Goal: Task Accomplishment & Management: Manage account settings

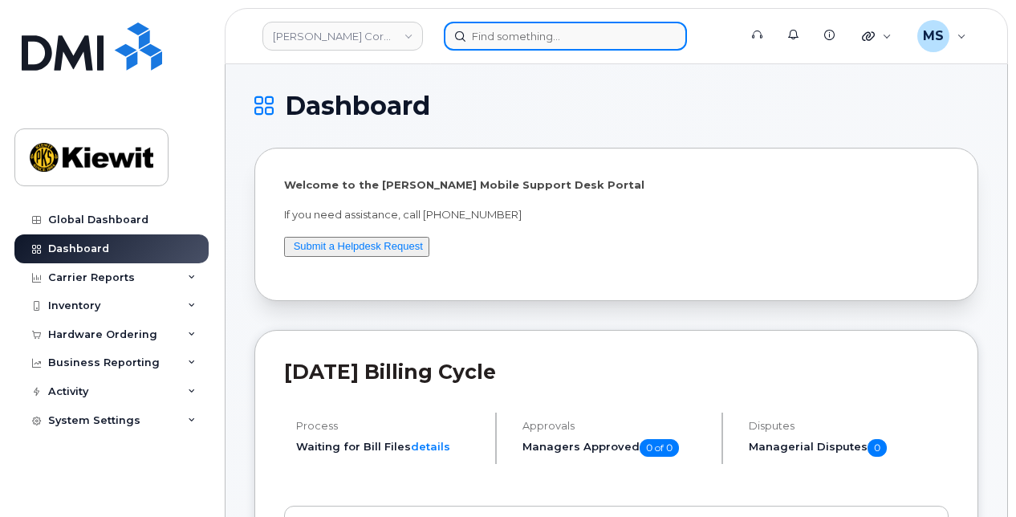
click at [505, 35] on input at bounding box center [565, 36] width 243 height 29
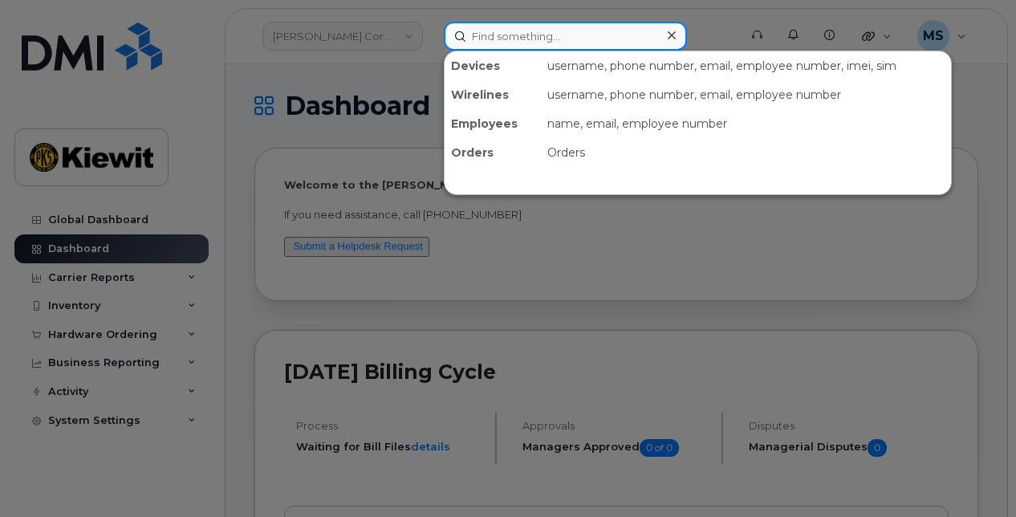
paste input "539820"
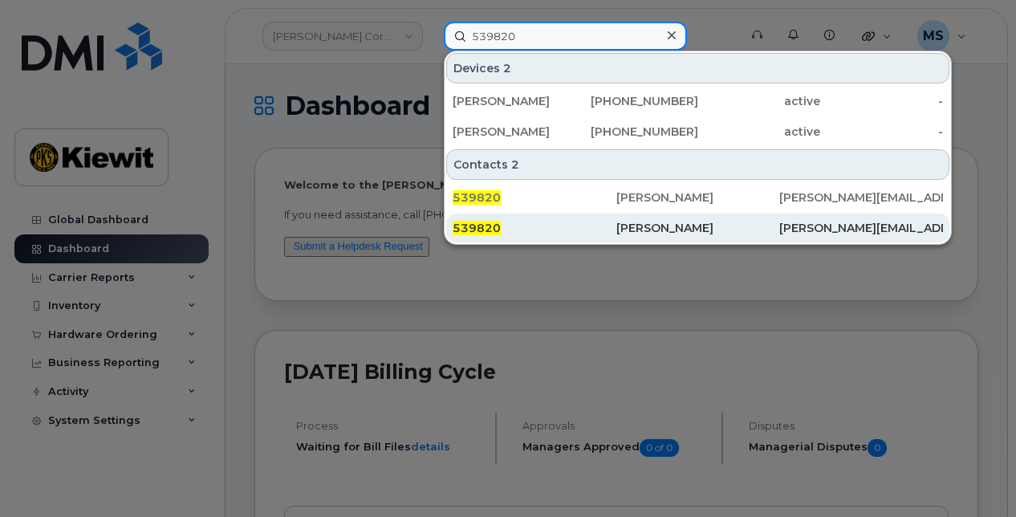
type input "539820"
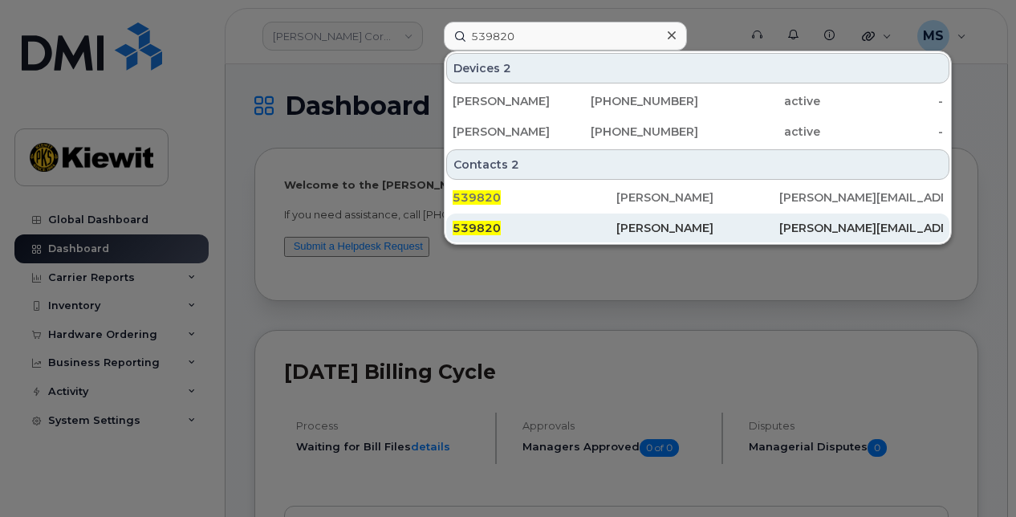
click at [653, 233] on div "[PERSON_NAME]" at bounding box center [698, 228] width 164 height 16
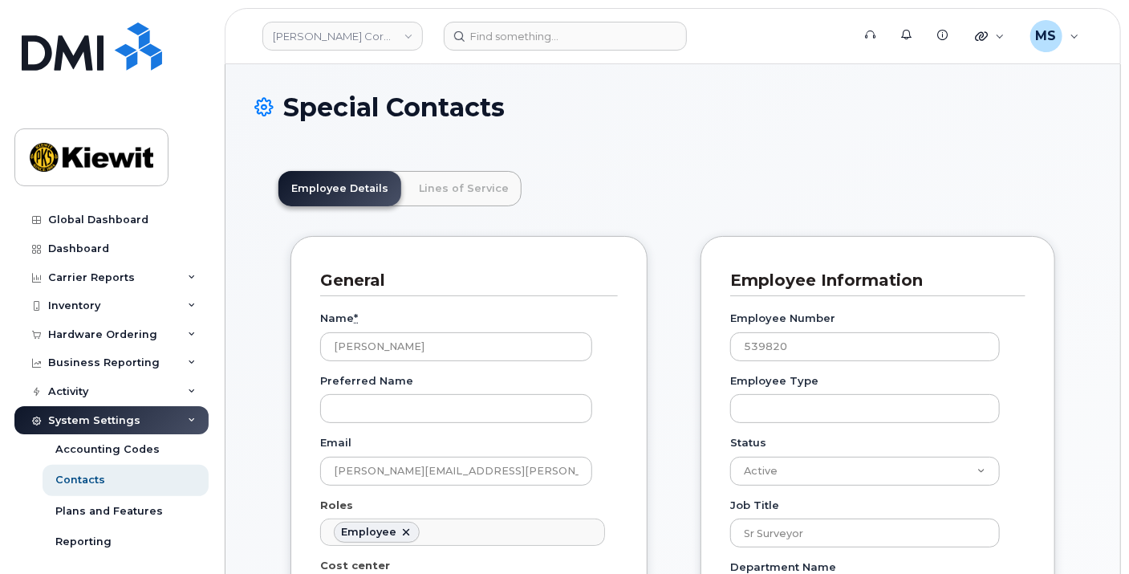
scroll to position [48, 0]
click at [465, 198] on link "Lines of Service" at bounding box center [464, 188] width 116 height 35
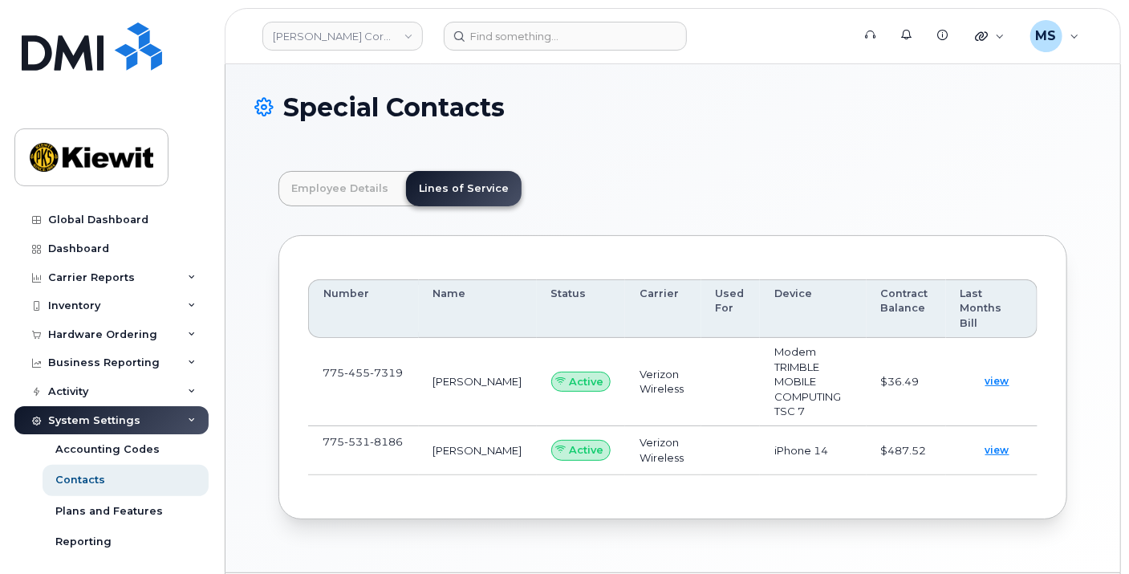
click at [408, 426] on td "775 531 8186" at bounding box center [363, 450] width 111 height 49
click at [327, 449] on link at bounding box center [332, 455] width 19 height 13
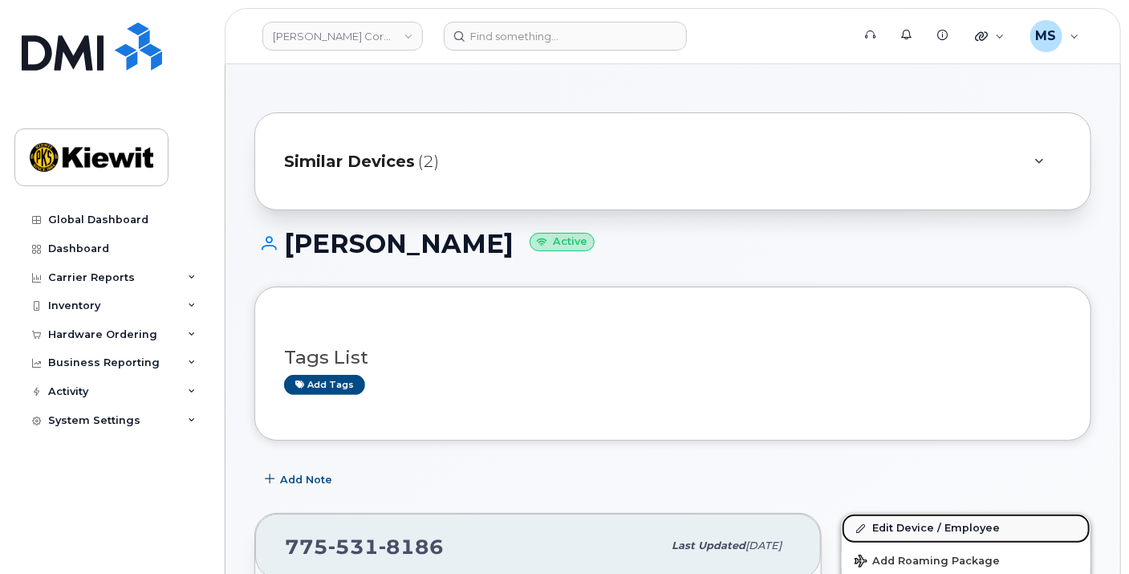
click at [891, 520] on link "Edit Device / Employee" at bounding box center [966, 528] width 249 height 29
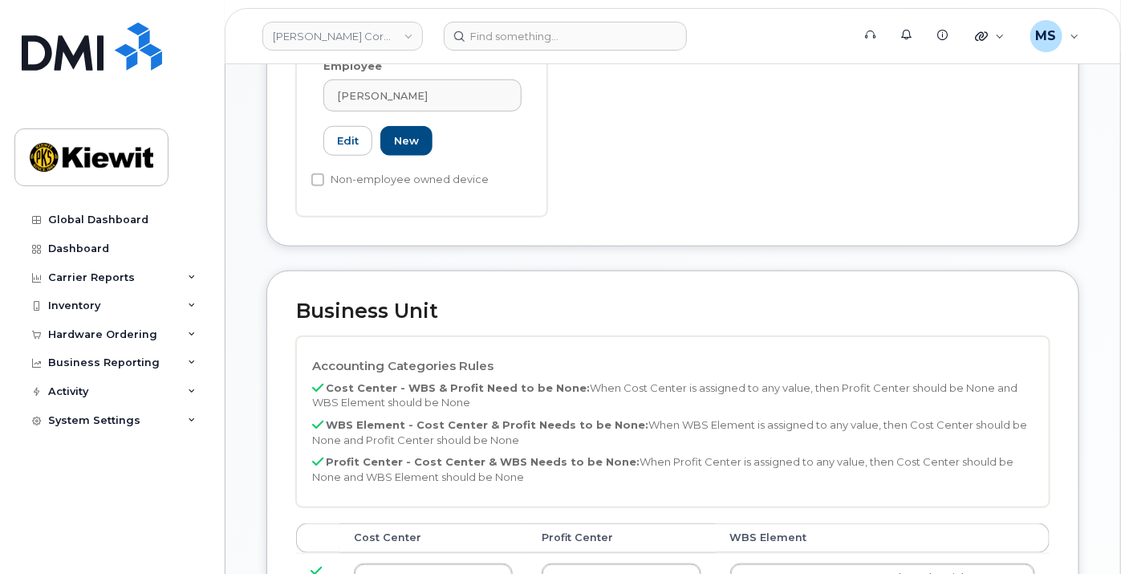
scroll to position [534, 0]
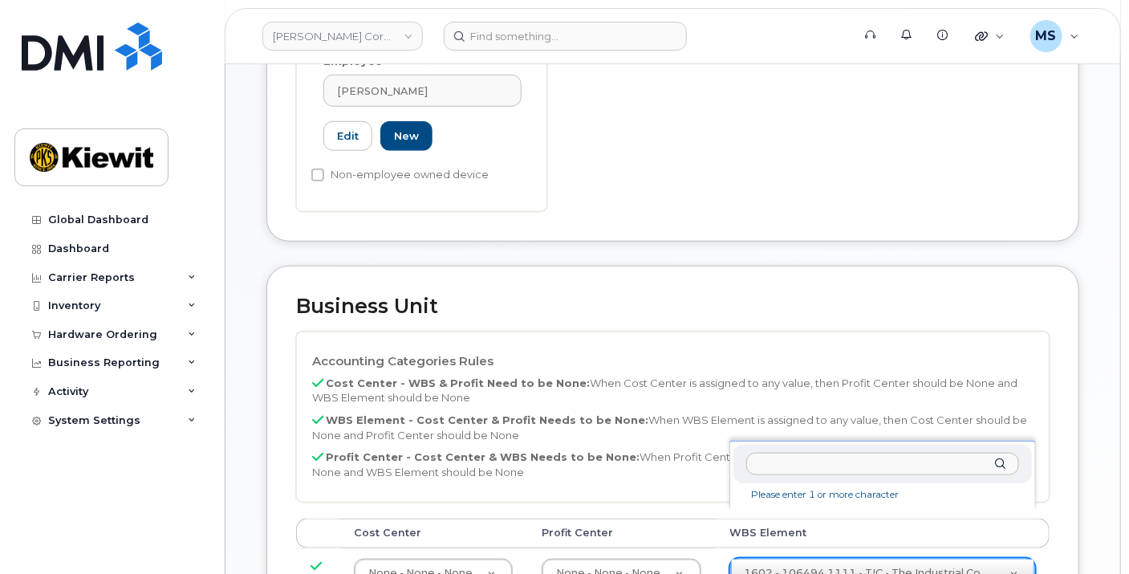
drag, startPoint x: 873, startPoint y: 532, endPoint x: 859, endPoint y: 509, distance: 27.4
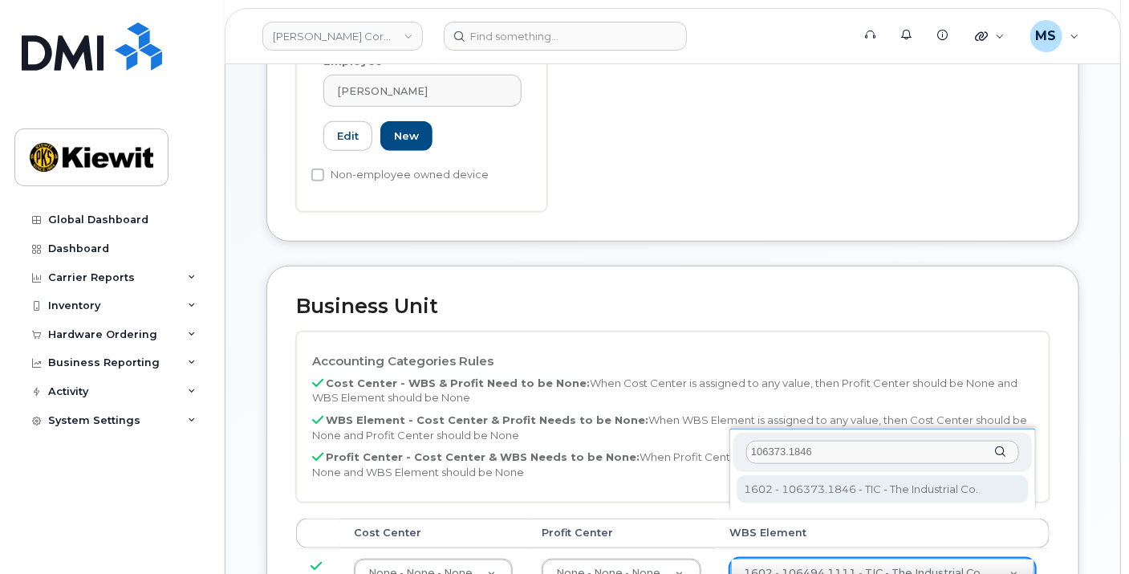
type input "106373.1846"
type input "36082678"
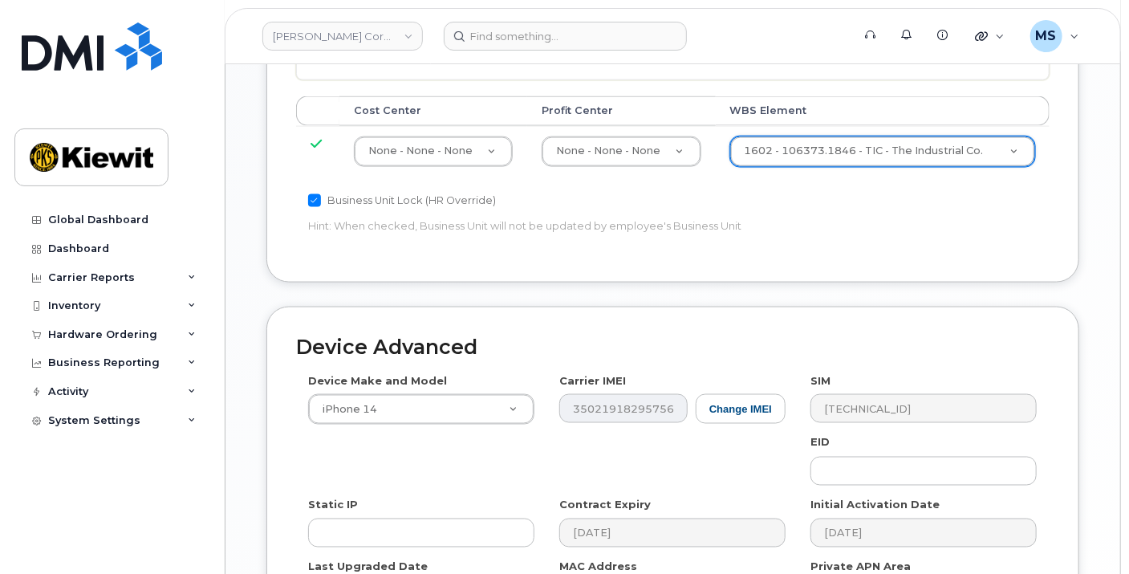
scroll to position [1070, 0]
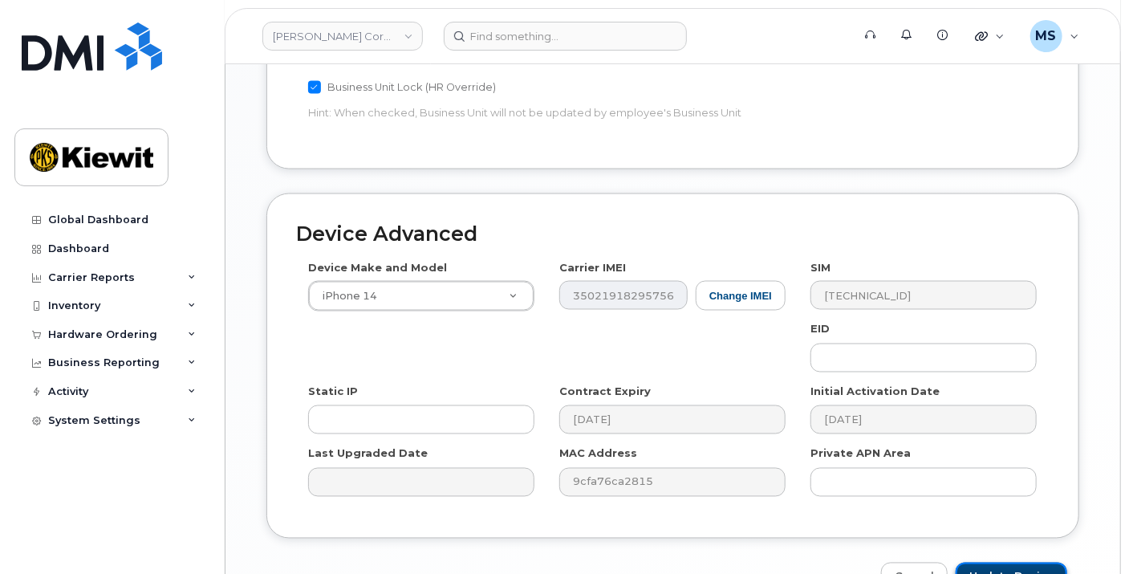
click at [1008, 562] on input "Update Device" at bounding box center [1012, 577] width 112 height 30
type input "Saving..."
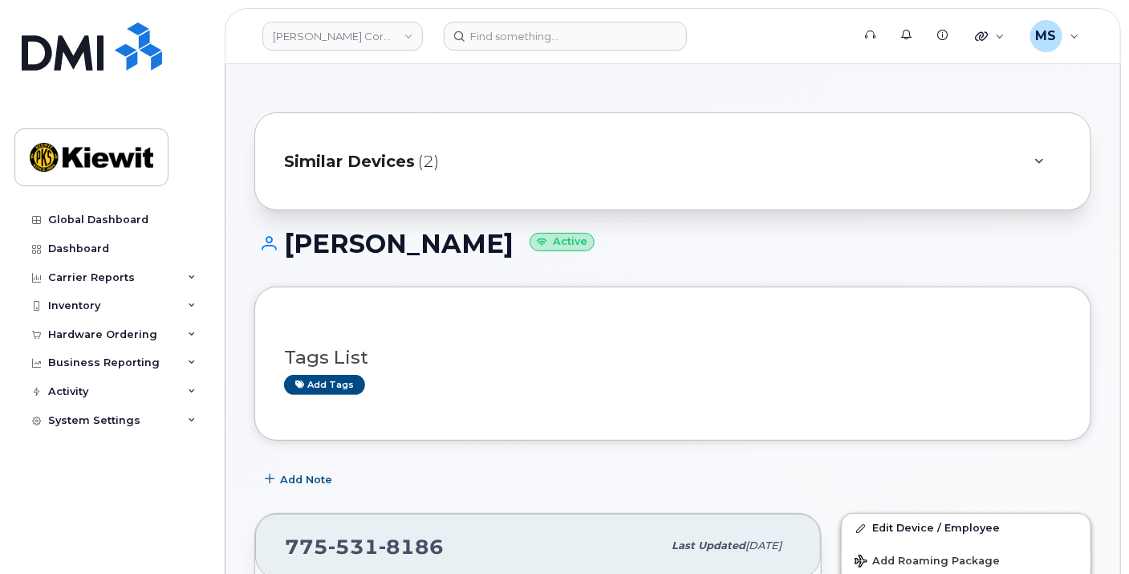
click at [386, 169] on span "Similar Devices" at bounding box center [349, 161] width 131 height 23
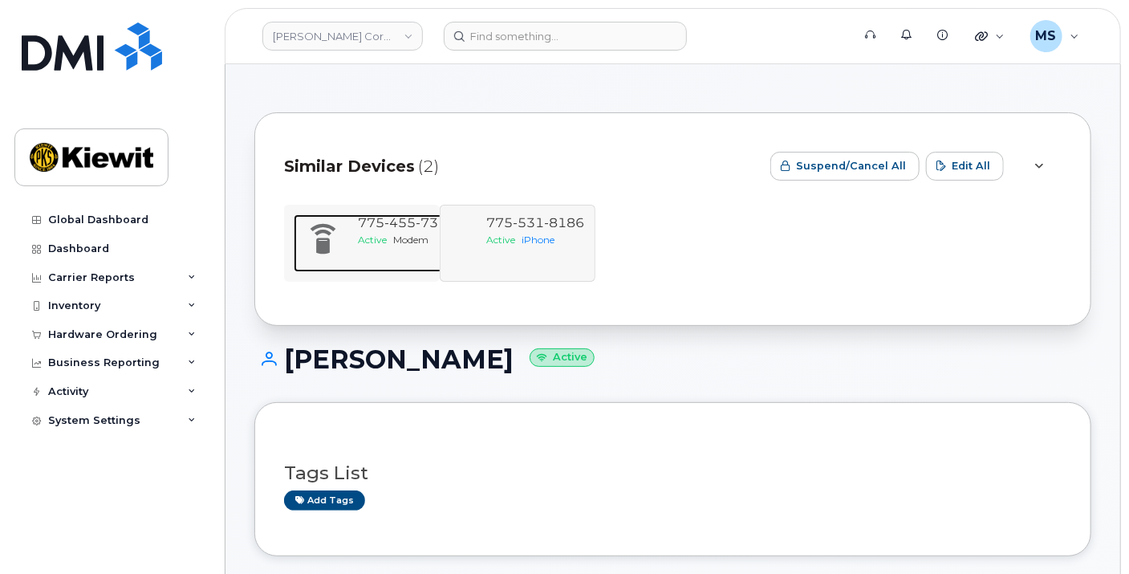
click at [364, 225] on span "775 455 7319" at bounding box center [407, 222] width 98 height 15
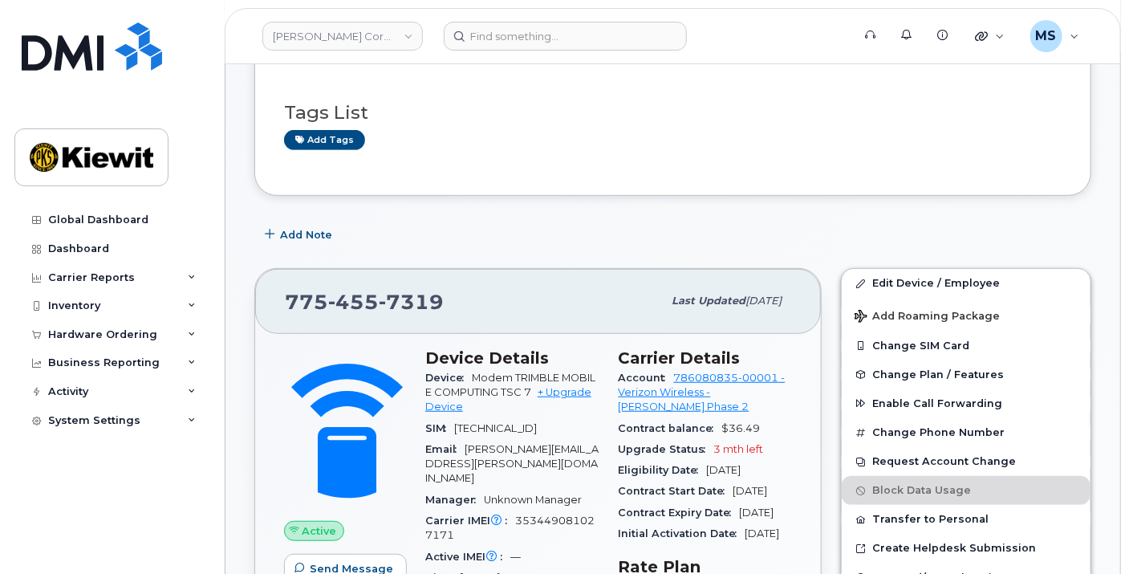
scroll to position [267, 0]
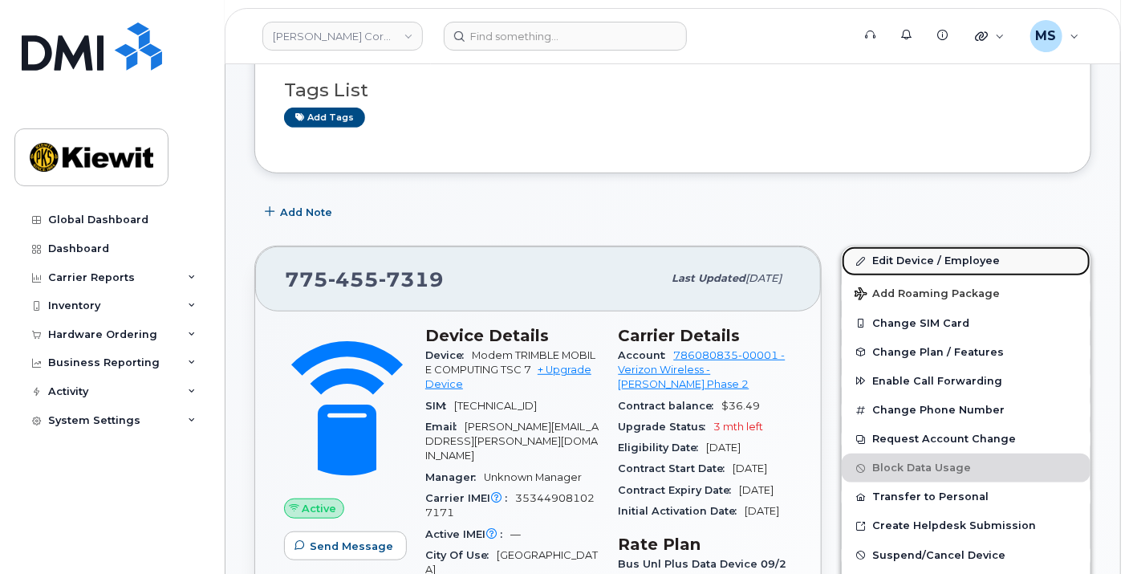
click at [887, 258] on link "Edit Device / Employee" at bounding box center [966, 260] width 249 height 29
